Goal: Check status: Check status

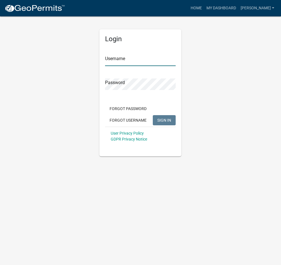
type input "[PERSON_NAME]"
click at [170, 118] on span "SIGN IN" at bounding box center [164, 120] width 14 height 5
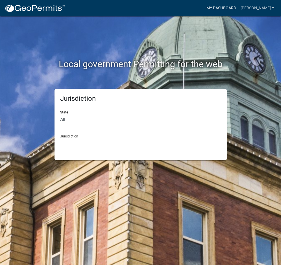
click at [220, 8] on link "My Dashboard" at bounding box center [221, 8] width 34 height 11
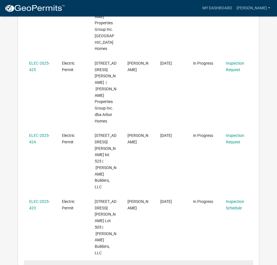
scroll to position [480, 0]
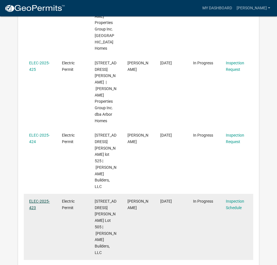
click at [42, 199] on link "ELEC-2025-423" at bounding box center [39, 204] width 21 height 11
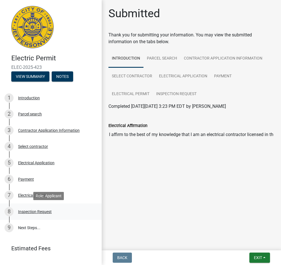
click at [36, 212] on div "Inspection Request" at bounding box center [35, 212] width 34 height 4
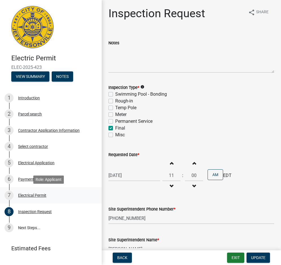
click at [27, 196] on div "Electrical Permit" at bounding box center [32, 195] width 28 height 4
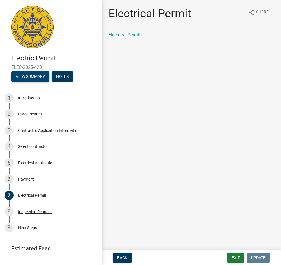
click at [30, 77] on button "View Summary" at bounding box center [30, 76] width 38 height 10
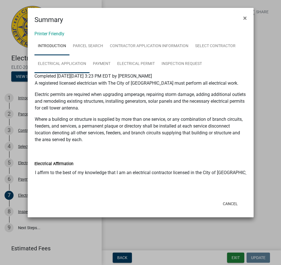
click at [54, 62] on link "Electrical Application" at bounding box center [61, 64] width 55 height 18
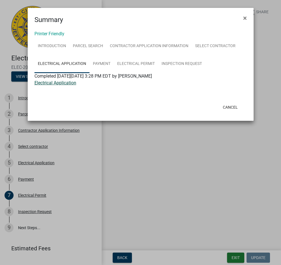
click at [59, 84] on link "Electrical Application" at bounding box center [55, 82] width 42 height 5
click at [87, 45] on link "Parcel search" at bounding box center [87, 46] width 37 height 18
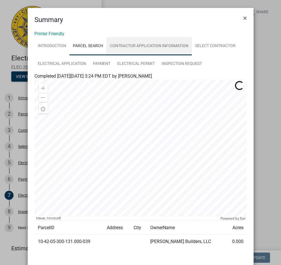
click at [114, 45] on link "Contractor Application Information" at bounding box center [148, 46] width 85 height 18
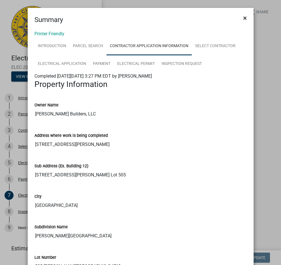
click at [243, 19] on span "×" at bounding box center [245, 18] width 4 height 8
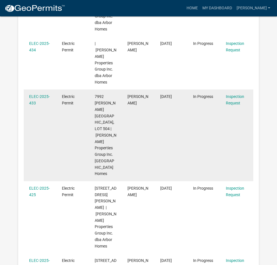
scroll to position [339, 0]
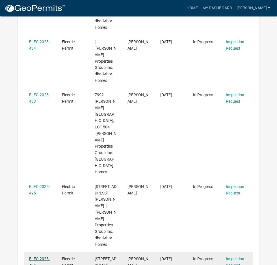
click at [39, 257] on link "ELEC-2025-424" at bounding box center [39, 262] width 21 height 11
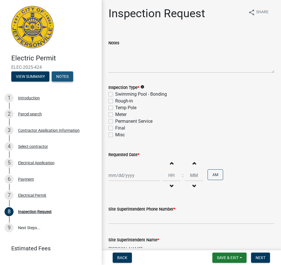
click at [68, 77] on button "Notes" at bounding box center [62, 76] width 21 height 10
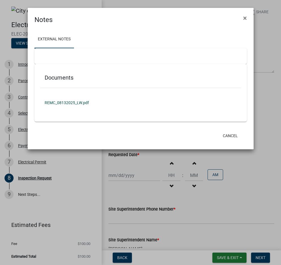
click at [68, 101] on link "REMC_08132025_LW.pdf" at bounding box center [140, 102] width 201 height 13
click at [244, 18] on span "×" at bounding box center [245, 18] width 4 height 8
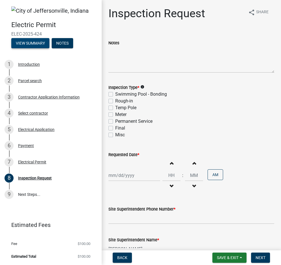
click at [37, 42] on button "View Summary" at bounding box center [30, 43] width 38 height 10
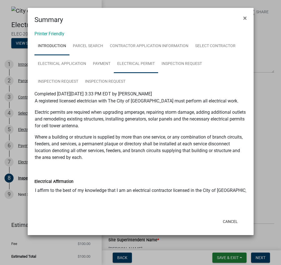
click at [126, 63] on link "Electrical Permit" at bounding box center [136, 64] width 44 height 18
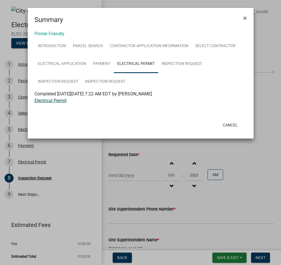
click at [55, 102] on link "Electrical Permit" at bounding box center [50, 100] width 32 height 5
click at [56, 33] on link "Printer Friendly" at bounding box center [49, 33] width 30 height 5
click at [242, 18] on button "×" at bounding box center [245, 18] width 13 height 16
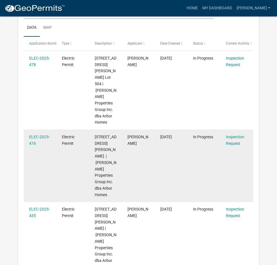
scroll to position [75, 0]
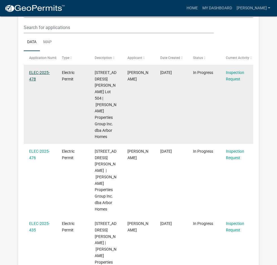
click at [43, 73] on link "ELEC-2025-478" at bounding box center [39, 75] width 21 height 11
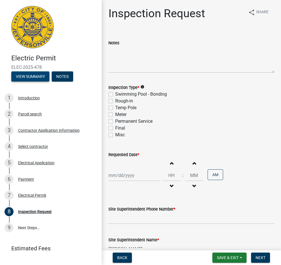
click at [43, 76] on button "View Summary" at bounding box center [30, 76] width 38 height 10
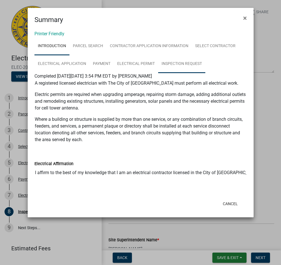
click at [181, 63] on link "Inspection Request" at bounding box center [181, 64] width 47 height 18
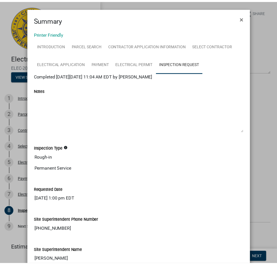
scroll to position [28, 0]
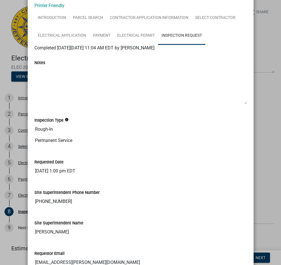
click at [263, 28] on ngb-modal-window "Summary × Printer Friendly Introduction Parcel search Contractor Application In…" at bounding box center [140, 132] width 281 height 265
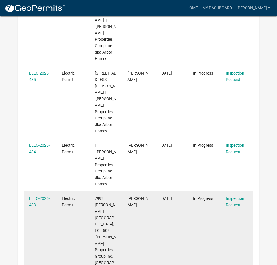
scroll to position [244, 0]
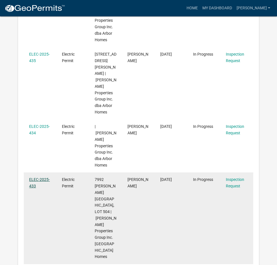
click at [45, 177] on link "ELEC-2025-433" at bounding box center [39, 182] width 21 height 11
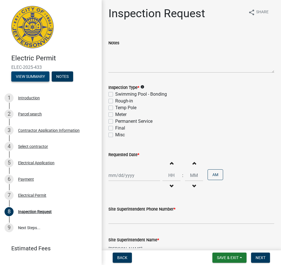
click at [40, 76] on button "View Summary" at bounding box center [30, 76] width 38 height 10
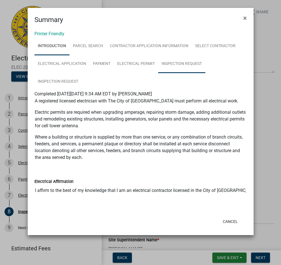
click at [169, 62] on link "Inspection Request" at bounding box center [181, 64] width 47 height 18
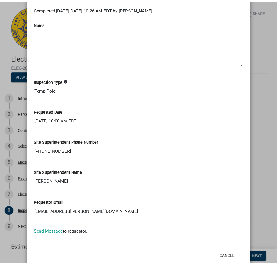
scroll to position [98, 0]
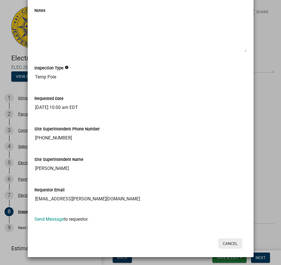
click at [228, 241] on button "Cancel" at bounding box center [230, 244] width 24 height 10
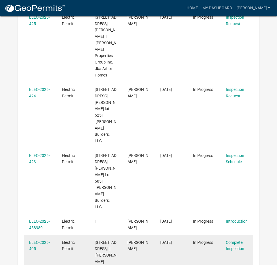
scroll to position [470, 0]
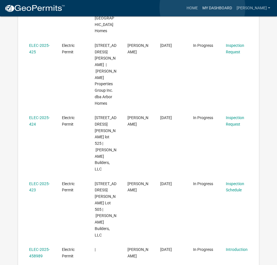
click at [202, 8] on link "My Dashboard" at bounding box center [217, 8] width 34 height 11
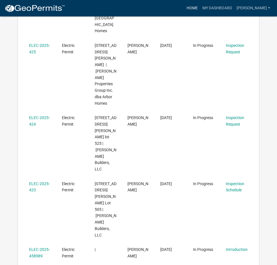
click at [184, 6] on link "Home" at bounding box center [192, 8] width 16 height 11
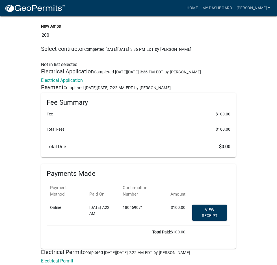
scroll to position [819, 0]
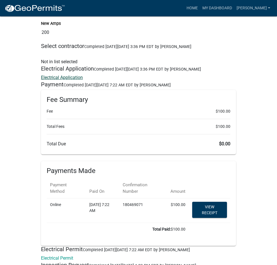
click at [41, 75] on link "Electrical Application" at bounding box center [62, 77] width 42 height 5
